Goal: Transaction & Acquisition: Register for event/course

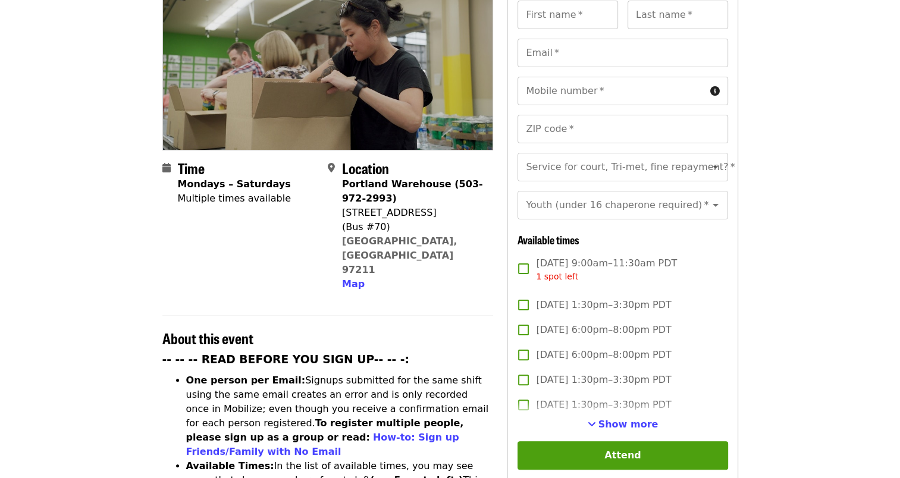
scroll to position [238, 0]
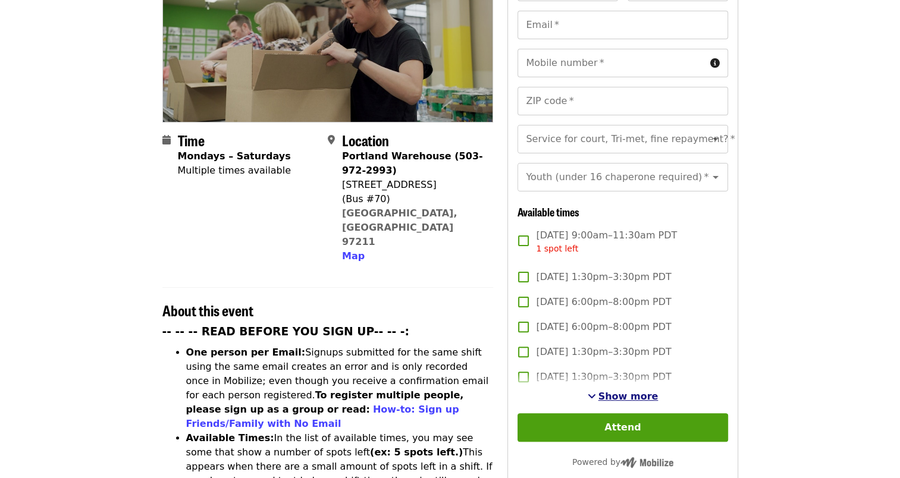
click at [626, 391] on span "Show more" at bounding box center [628, 396] width 60 height 11
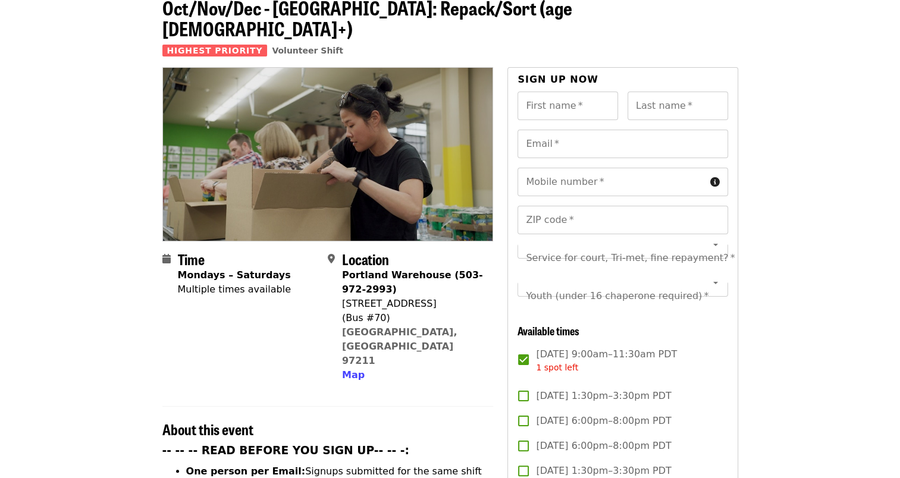
scroll to position [0, 0]
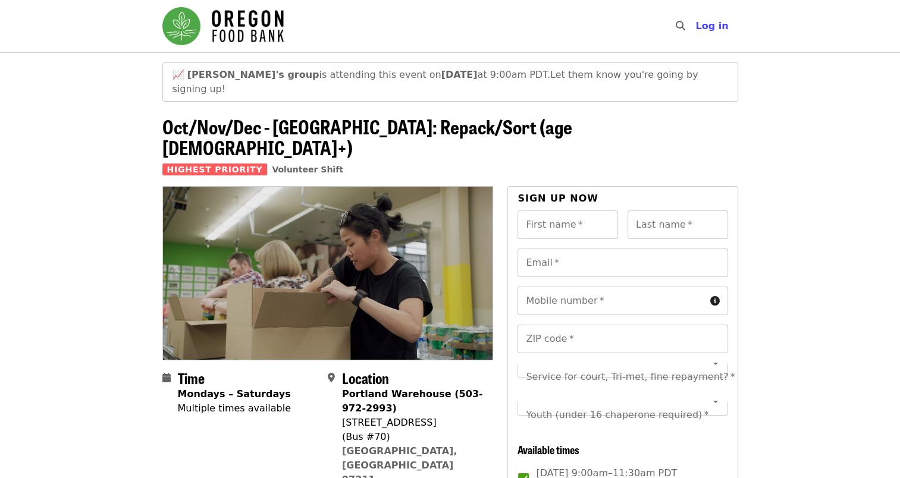
click at [857, 136] on header "📈 [PERSON_NAME]'s group is attending this event [DATE][DATE] 9:00am PDT. Let th…" at bounding box center [450, 119] width 900 height 134
click at [547, 211] on input "First name   *" at bounding box center [567, 225] width 101 height 29
drag, startPoint x: 518, startPoint y: 161, endPoint x: 598, endPoint y: 159, distance: 79.7
click at [598, 192] on div "Sign up now" at bounding box center [622, 201] width 210 height 19
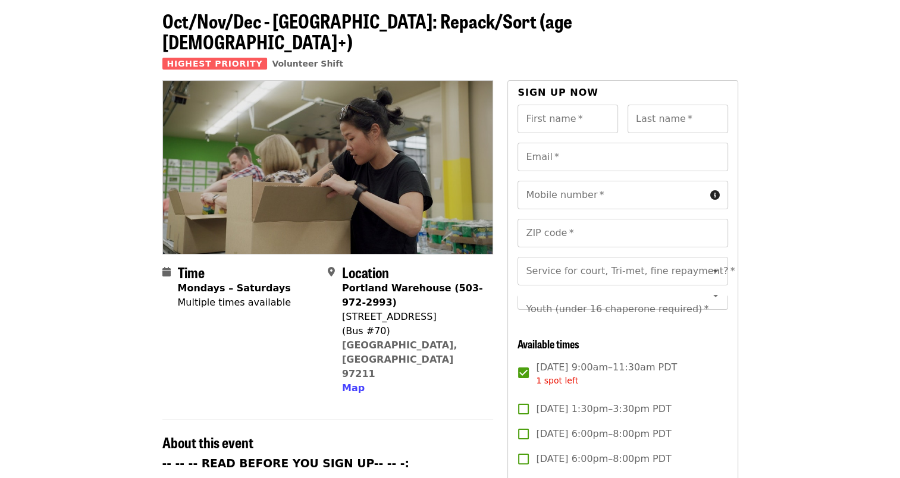
scroll to position [238, 0]
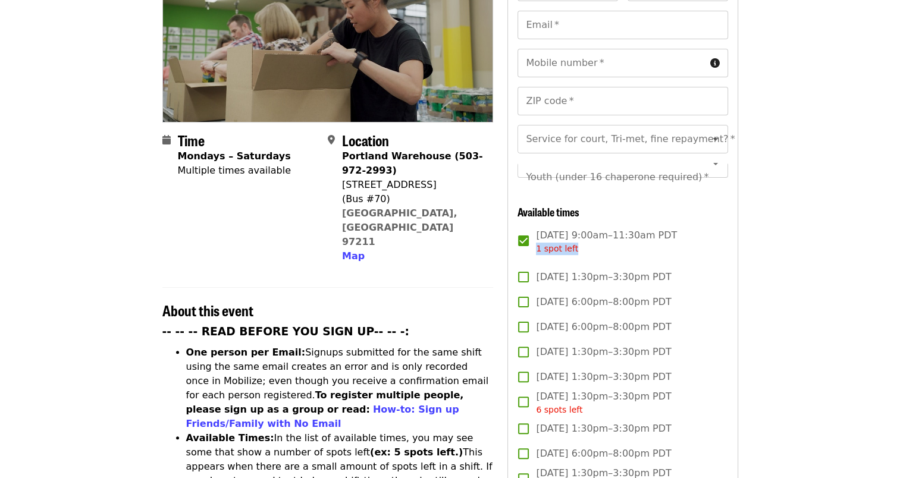
drag, startPoint x: 583, startPoint y: 231, endPoint x: 542, endPoint y: 237, distance: 40.9
click at [539, 243] on div "1 spot left" at bounding box center [606, 249] width 141 height 12
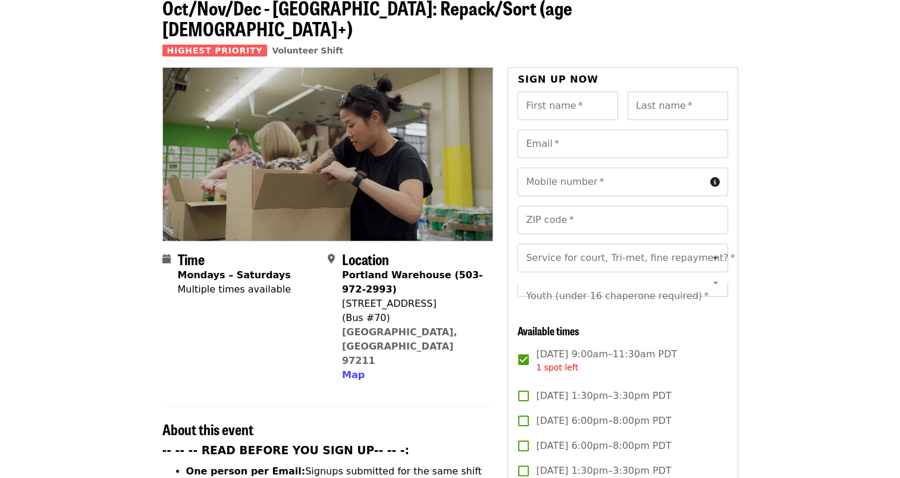
scroll to position [59, 0]
